Goal: Register for event/course

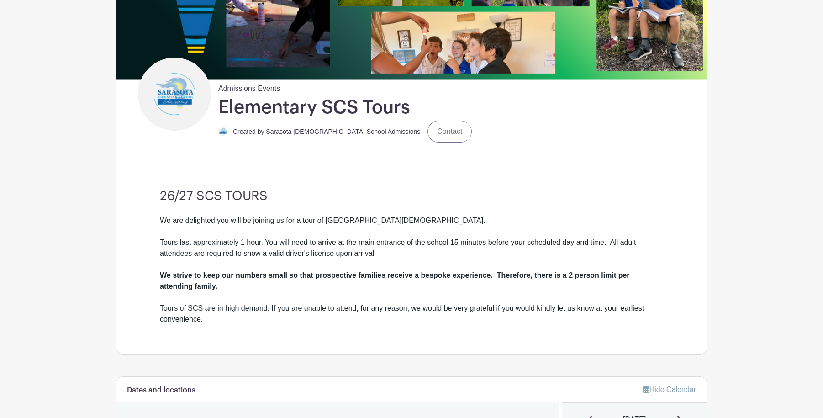
scroll to position [158, 0]
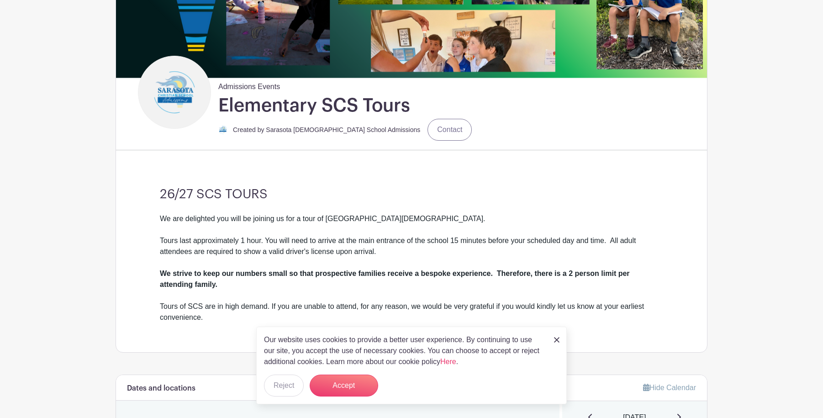
click at [558, 341] on img at bounding box center [556, 339] width 5 height 5
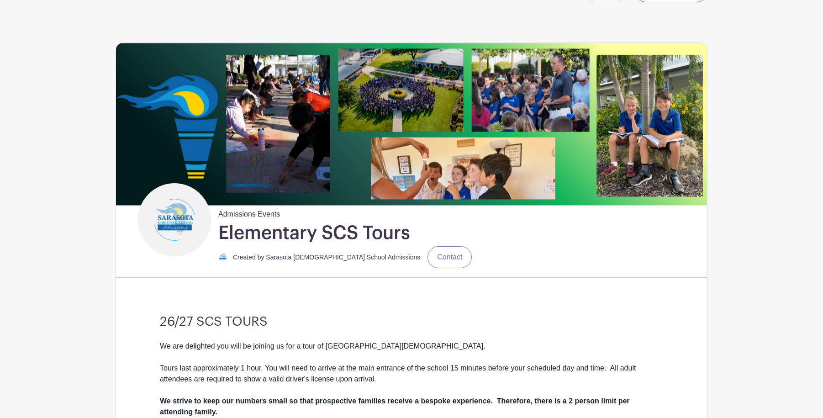
scroll to position [0, 0]
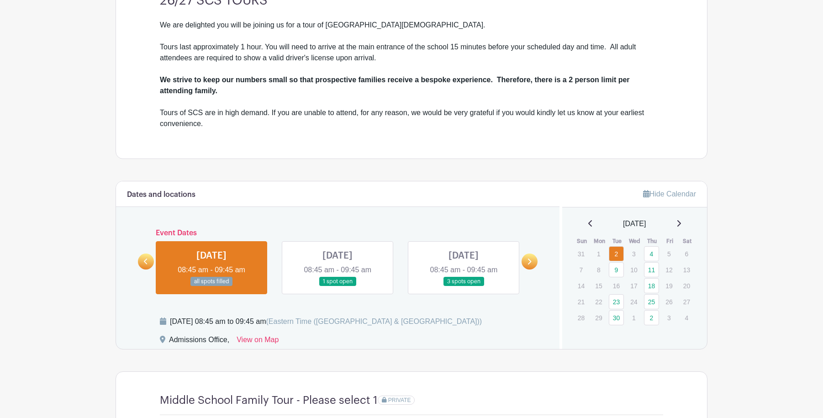
scroll to position [354, 0]
